Goal: Information Seeking & Learning: Find specific fact

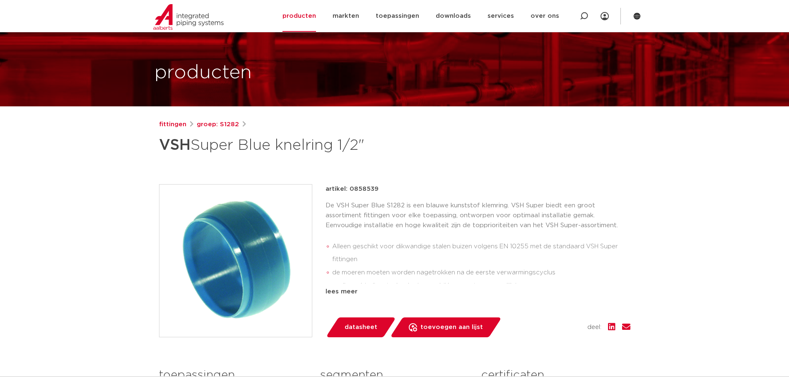
scroll to position [41, 0]
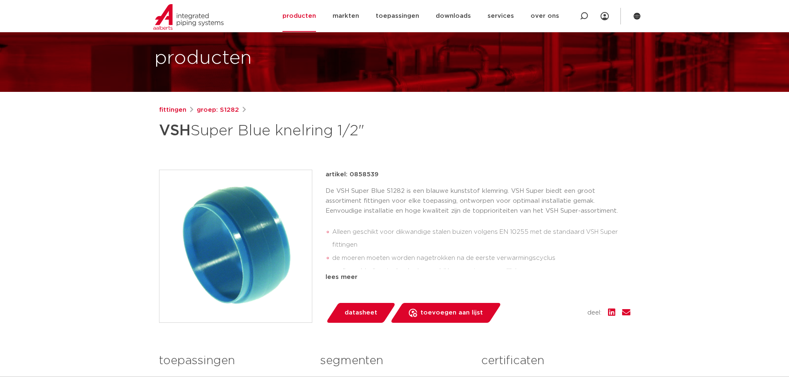
drag, startPoint x: 349, startPoint y: 175, endPoint x: 377, endPoint y: 173, distance: 28.6
click at [377, 173] on div "artikel: 0858539" at bounding box center [478, 175] width 305 height 10
drag, startPoint x: 363, startPoint y: 176, endPoint x: 357, endPoint y: 171, distance: 7.7
click at [357, 171] on p "artikel: 0858539" at bounding box center [352, 175] width 53 height 10
drag, startPoint x: 348, startPoint y: 174, endPoint x: 376, endPoint y: 174, distance: 27.8
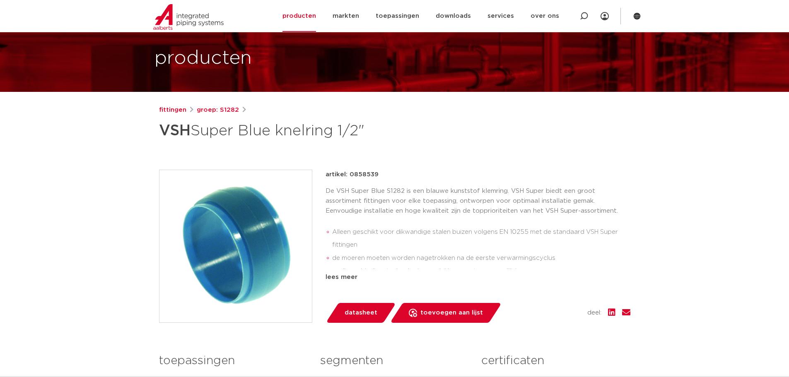
click at [376, 174] on div "artikel: 0858539" at bounding box center [478, 175] width 305 height 10
copy p "0858539"
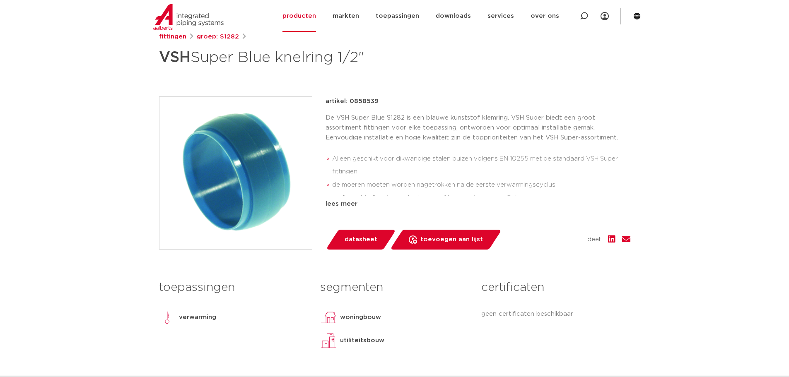
scroll to position [124, 0]
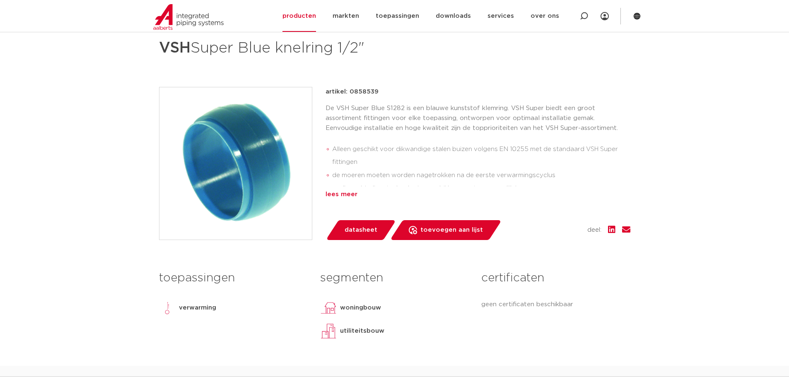
click at [340, 193] on div "lees meer" at bounding box center [478, 195] width 305 height 10
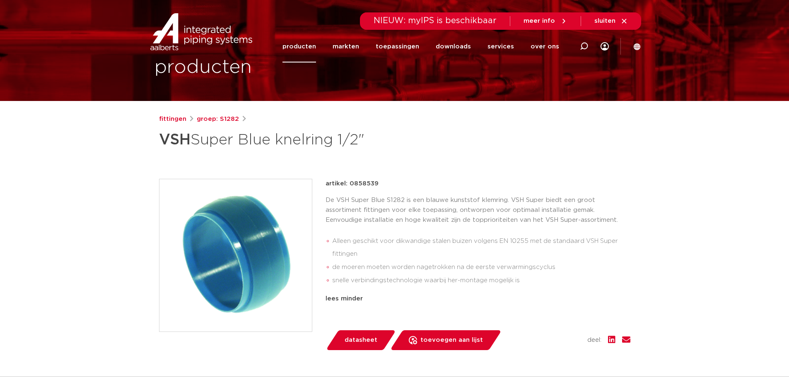
scroll to position [0, 0]
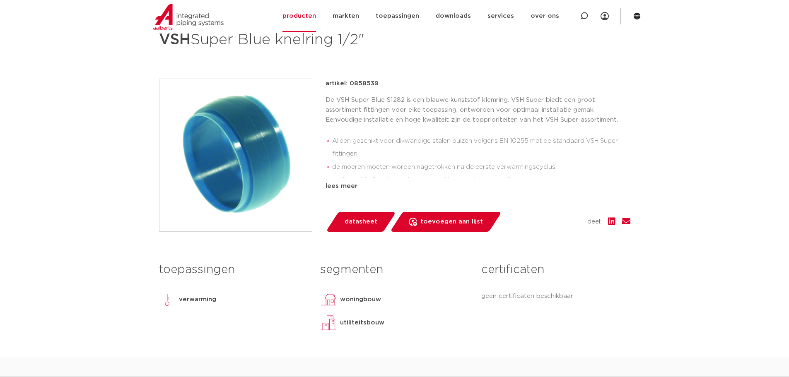
scroll to position [166, 0]
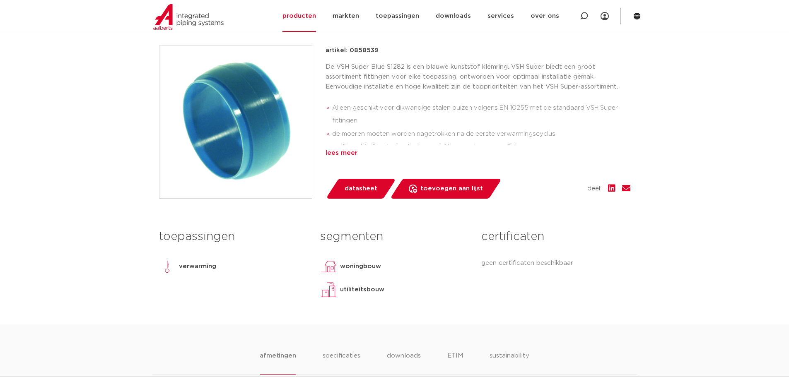
click at [351, 155] on div "lees meer" at bounding box center [478, 153] width 305 height 10
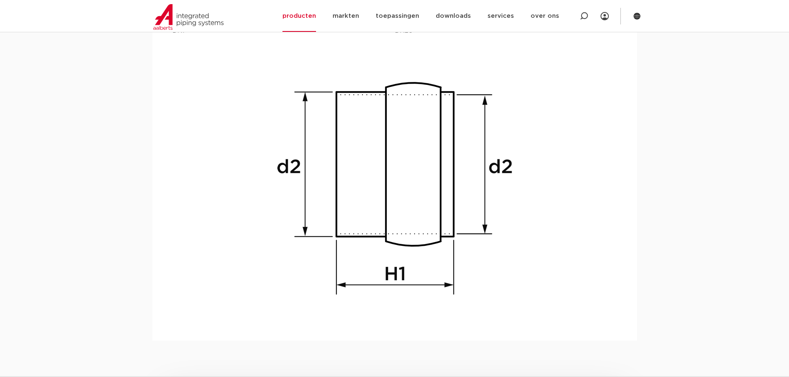
scroll to position [613, 0]
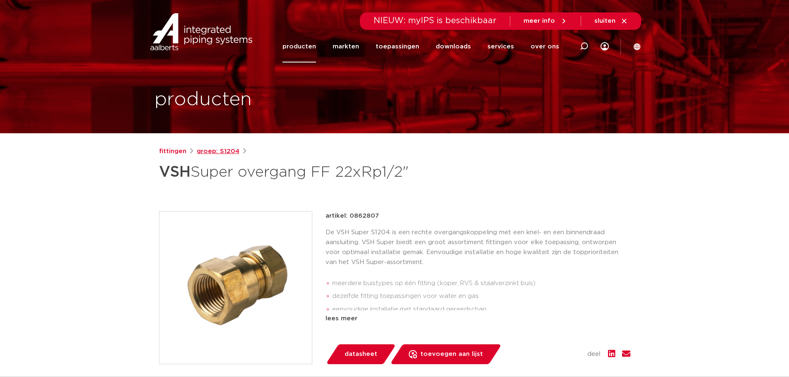
click at [214, 152] on link "groep: S1204" at bounding box center [218, 152] width 43 height 10
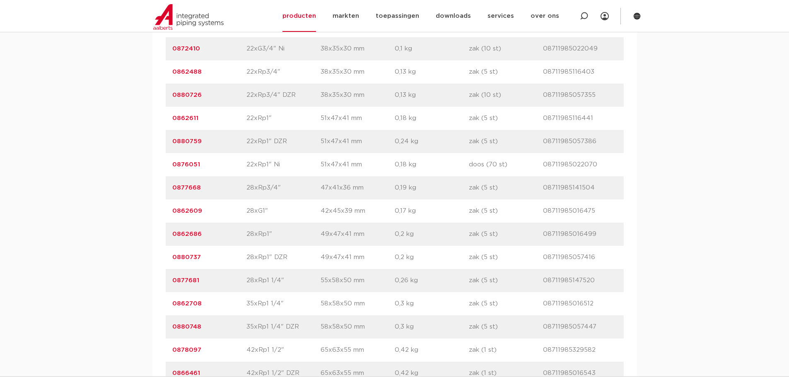
scroll to position [1325, 0]
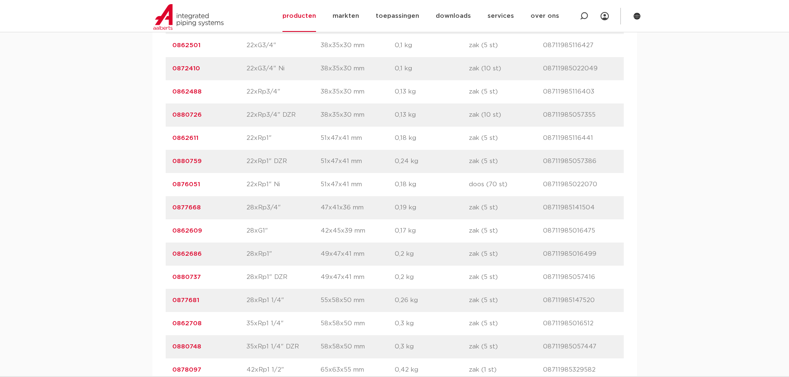
drag, startPoint x: 206, startPoint y: 208, endPoint x: 163, endPoint y: 208, distance: 43.1
copy link "0877668"
